Goal: Navigation & Orientation: Find specific page/section

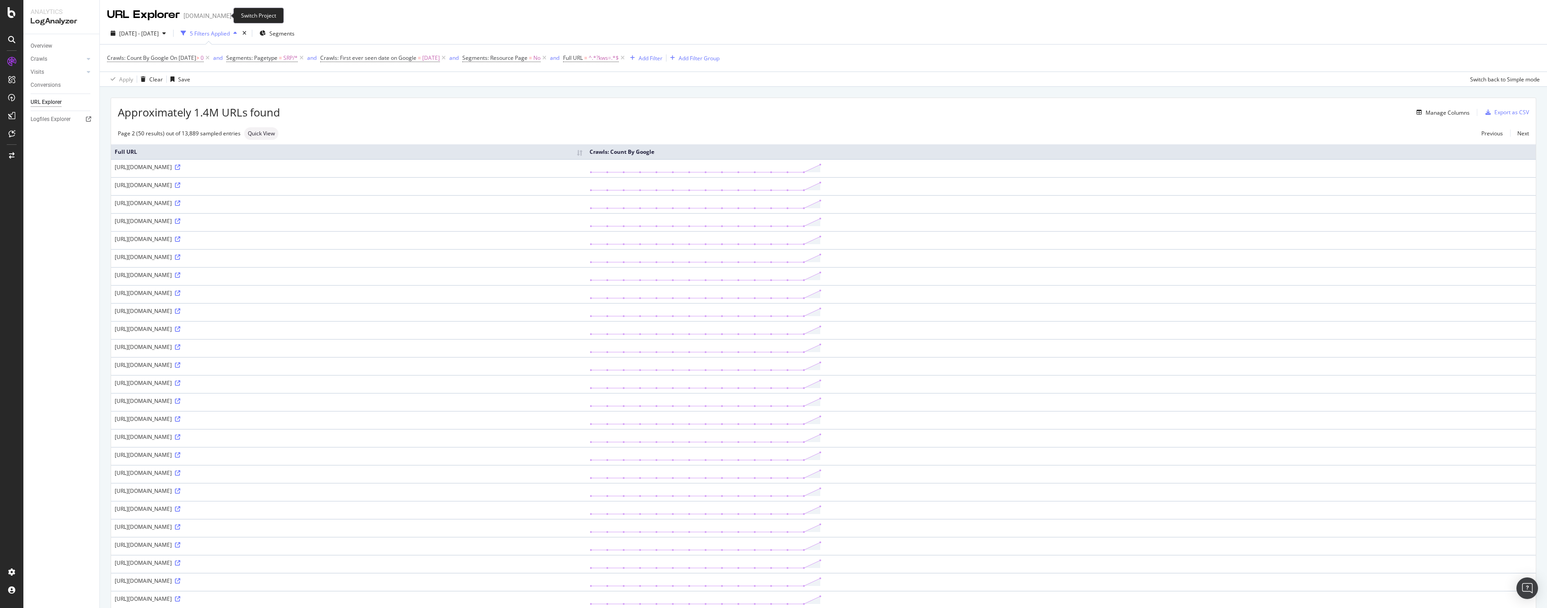
click at [235, 13] on icon "arrow-right-arrow-left" at bounding box center [237, 16] width 5 height 6
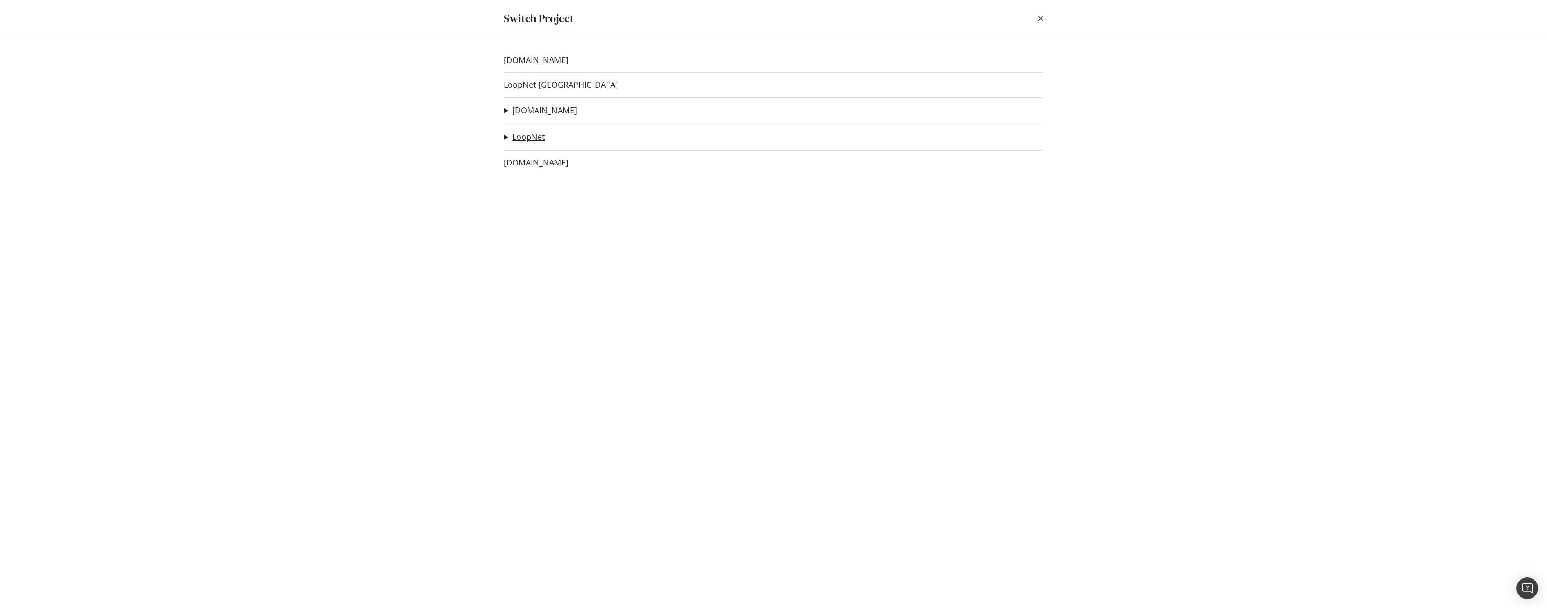
click at [529, 135] on link "LoopNet" at bounding box center [528, 136] width 32 height 9
